Goal: Task Accomplishment & Management: Manage account settings

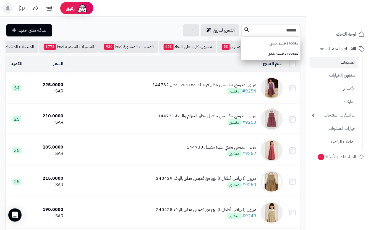
type input "******"
click at [245, 28] on icon at bounding box center [247, 29] width 4 height 4
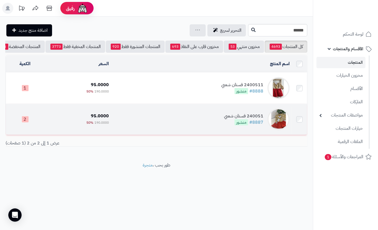
click at [142, 123] on td "240051 فستان شعبي #8887 منشور" at bounding box center [201, 119] width 181 height 31
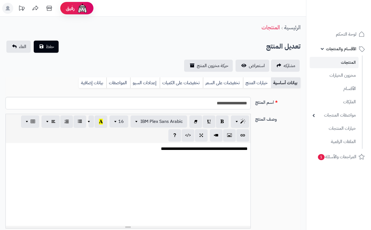
click at [258, 81] on link "خيارات المنتج" at bounding box center [257, 82] width 28 height 11
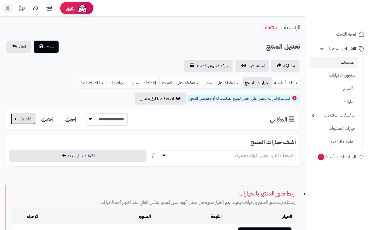
click at [18, 122] on button "button" at bounding box center [23, 119] width 25 height 11
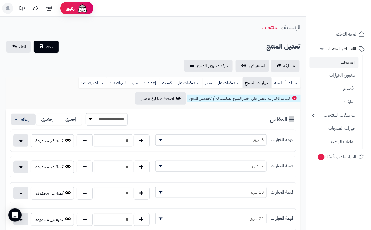
click at [126, 46] on div "تعديل المنتج حفظ الغاء" at bounding box center [153, 47] width 295 height 12
click at [40, 46] on button "حفظ" at bounding box center [46, 46] width 25 height 12
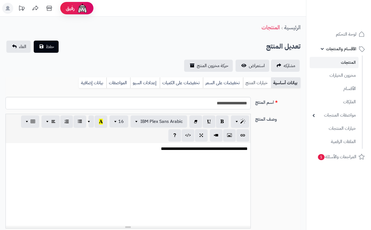
click at [254, 84] on link "خيارات المنتج" at bounding box center [257, 82] width 28 height 11
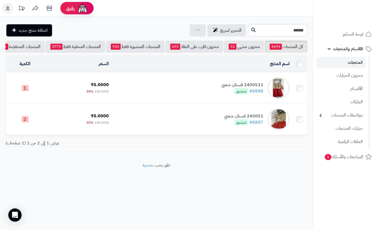
click at [126, 91] on td "2400511 فستان شعبي #8888 منشور" at bounding box center [201, 88] width 181 height 31
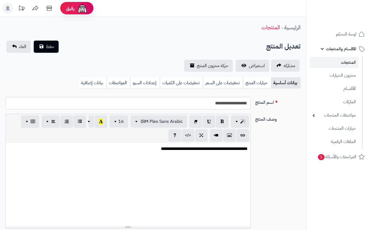
click at [257, 82] on link "خيارات المنتج" at bounding box center [257, 82] width 28 height 11
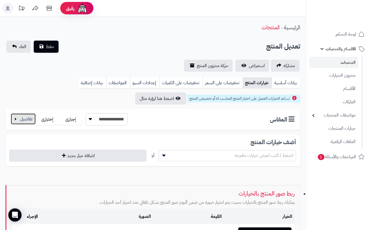
click at [27, 121] on button "button" at bounding box center [23, 119] width 25 height 11
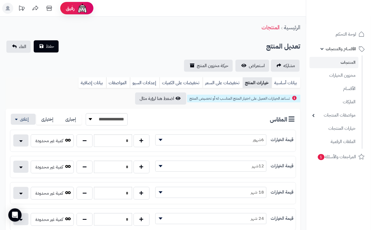
drag, startPoint x: 88, startPoint y: 45, endPoint x: 54, endPoint y: 47, distance: 33.5
click at [87, 45] on div "تعديل المنتج حفظ الغاء" at bounding box center [153, 47] width 295 height 12
click at [49, 47] on span "حفظ" at bounding box center [50, 46] width 8 height 7
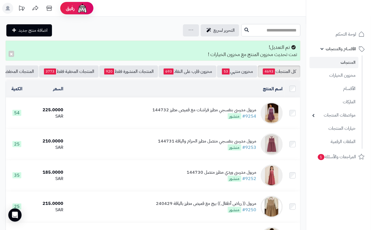
drag, startPoint x: 248, startPoint y: 25, endPoint x: 236, endPoint y: 64, distance: 40.0
click at [248, 33] on input "text" at bounding box center [271, 30] width 59 height 12
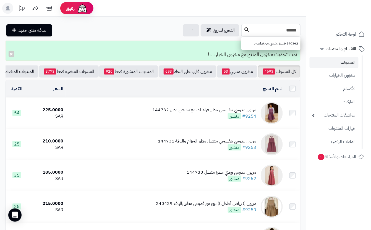
type input "******"
click at [243, 29] on button at bounding box center [247, 30] width 8 height 11
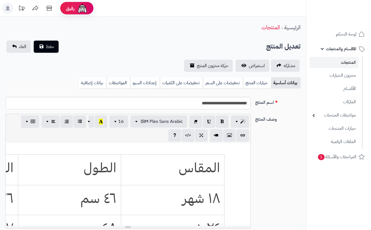
click at [261, 82] on link "خيارات المنتج" at bounding box center [257, 82] width 28 height 11
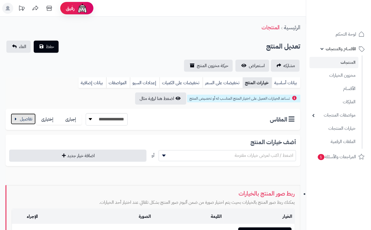
click at [20, 122] on button "button" at bounding box center [23, 119] width 25 height 11
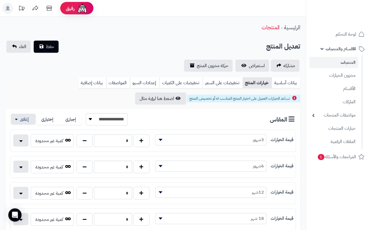
click at [109, 29] on div "الرئيسية المنتجات" at bounding box center [153, 27] width 306 height 15
click at [60, 44] on div "تعديل المنتج حفظ الغاء" at bounding box center [153, 47] width 295 height 12
click at [50, 43] on span "حفظ" at bounding box center [50, 46] width 8 height 7
